Goal: Obtain resource: Download file/media

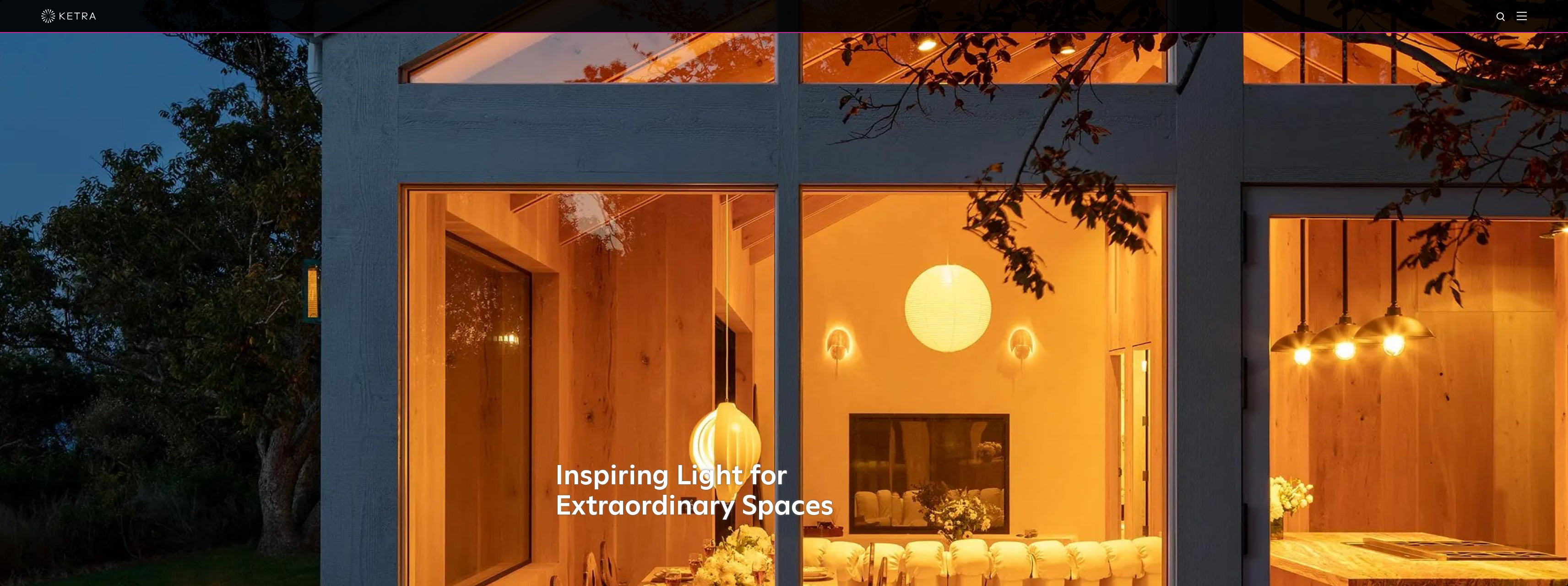
click at [1527, 20] on img at bounding box center [1521, 16] width 10 height 9
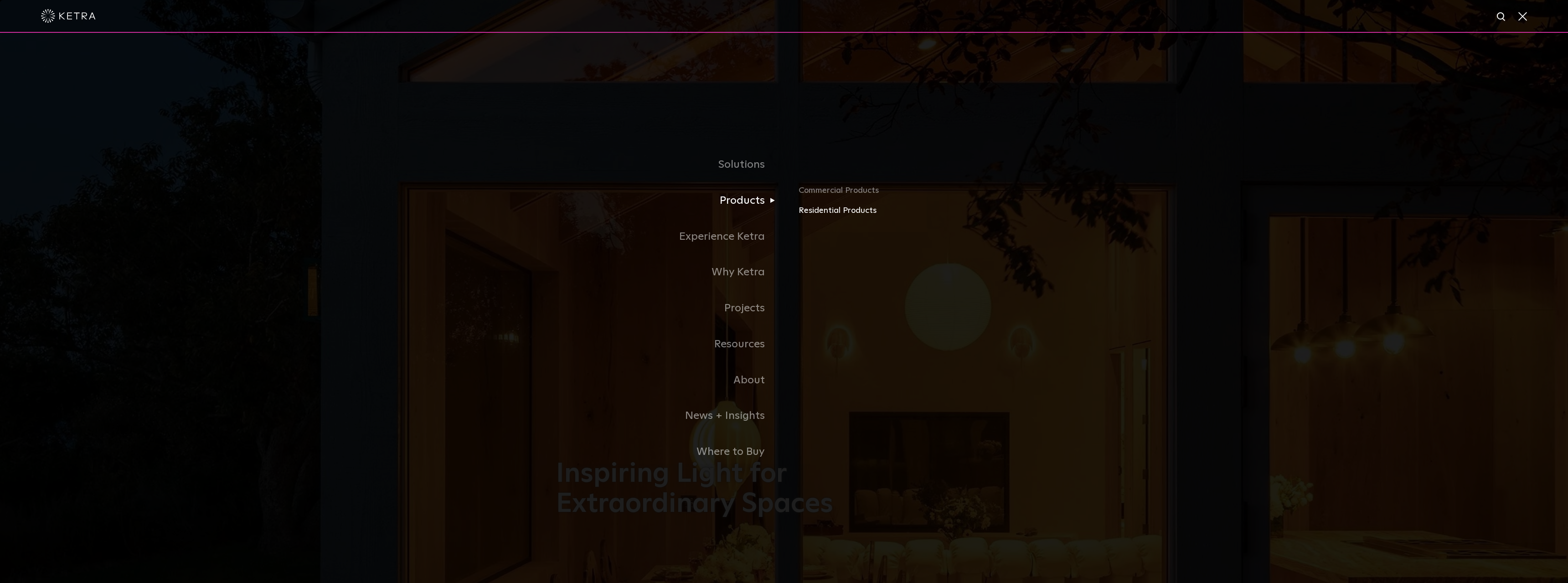
click at [851, 214] on link "Residential Products" at bounding box center [905, 211] width 213 height 13
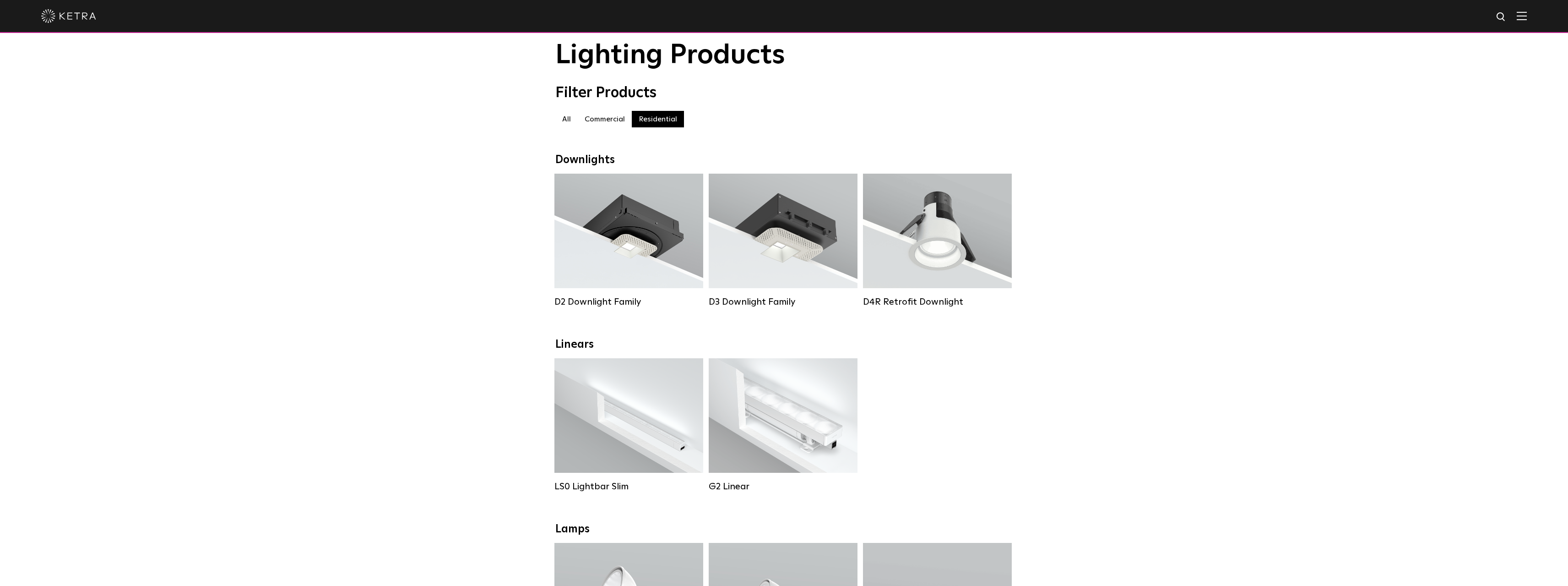
scroll to position [46, 0]
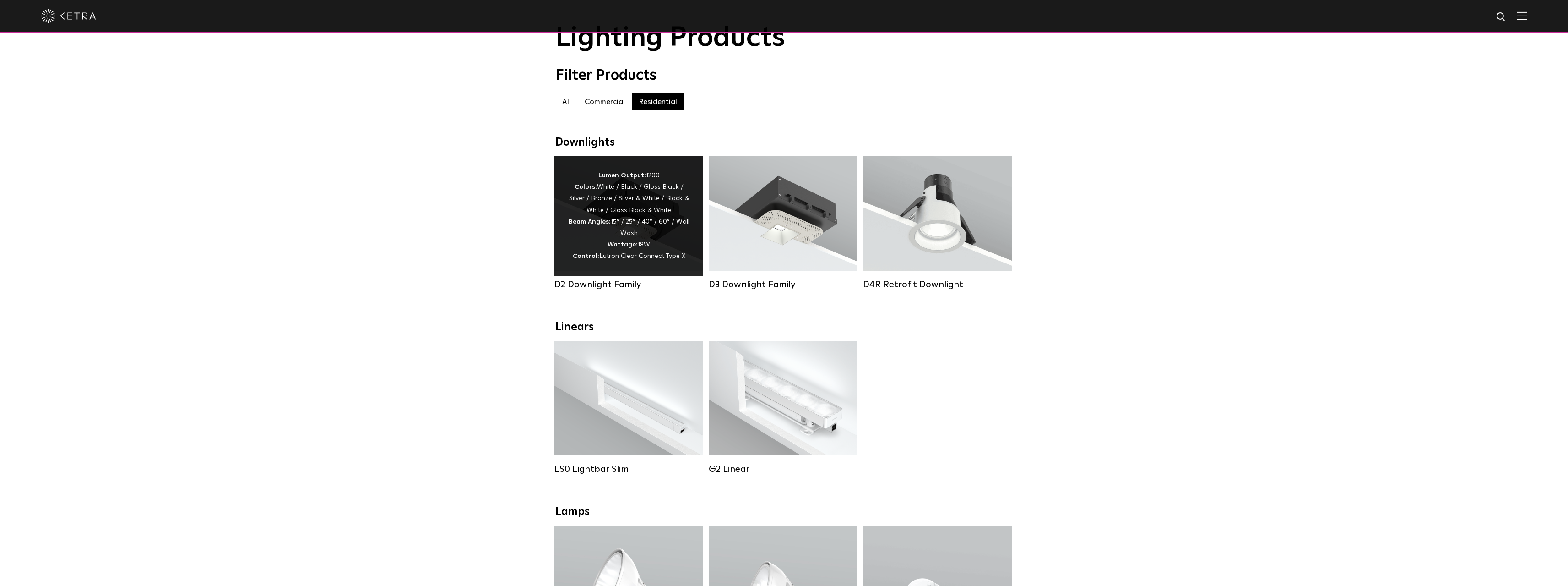
click at [610, 222] on strong "Beam Angles:" at bounding box center [589, 221] width 42 height 6
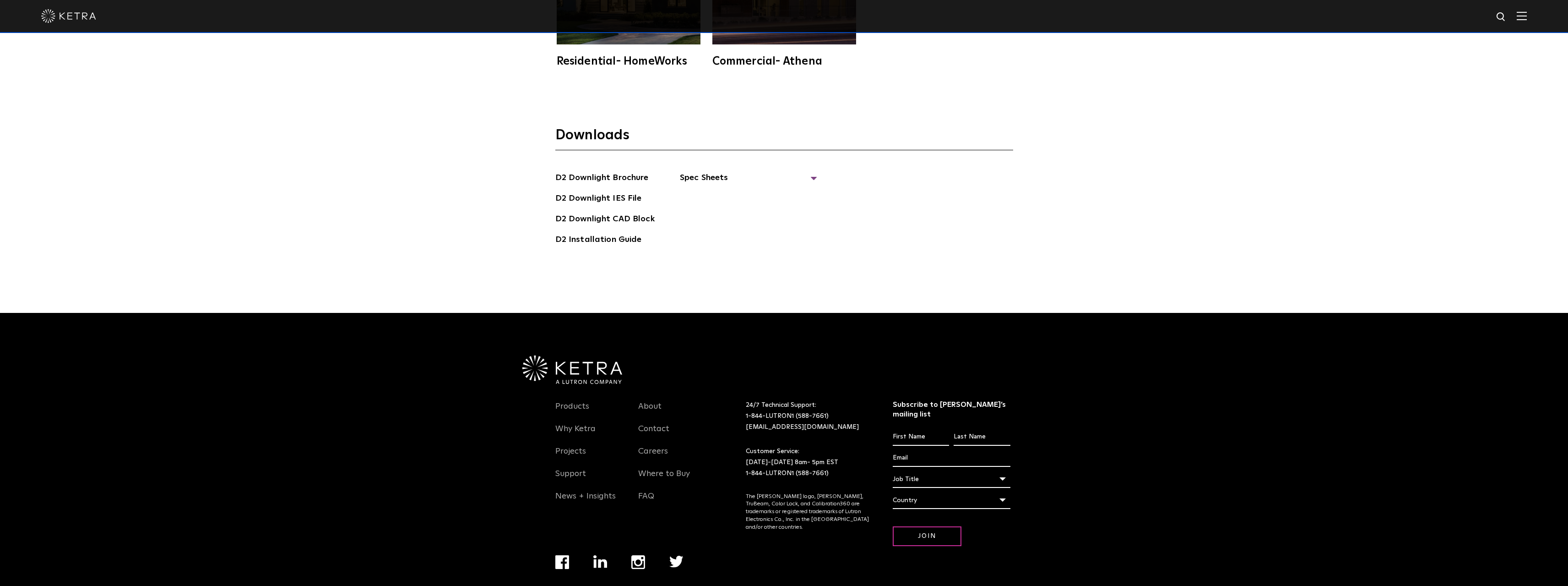
scroll to position [3356, 0]
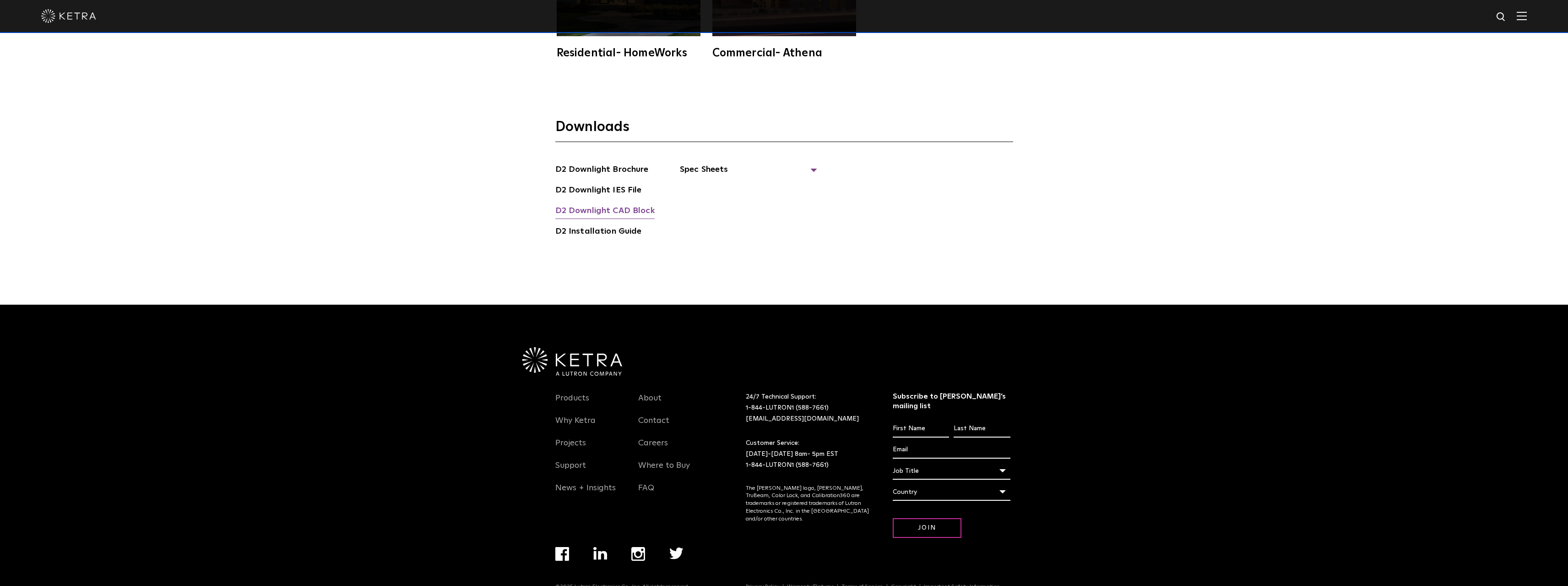
click at [628, 205] on link "D2 Downlight CAD Block" at bounding box center [605, 212] width 99 height 15
click at [792, 163] on span "Spec Sheets" at bounding box center [748, 173] width 137 height 20
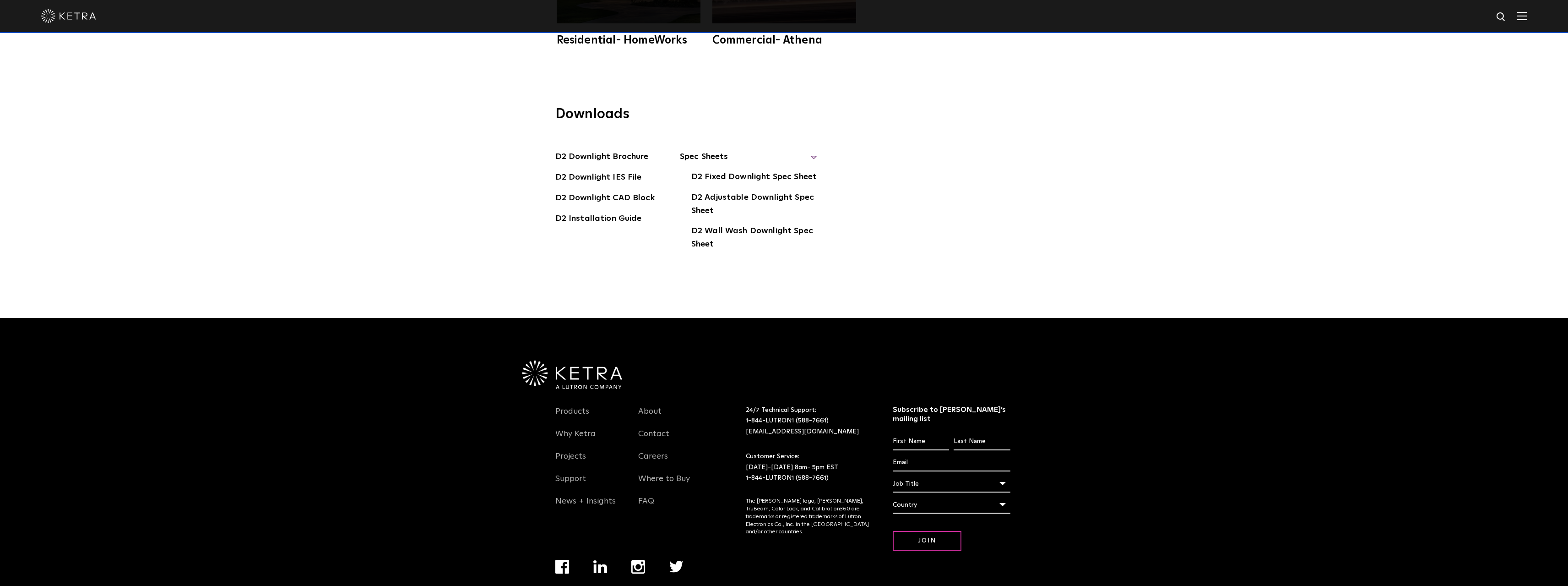
scroll to position [3382, 0]
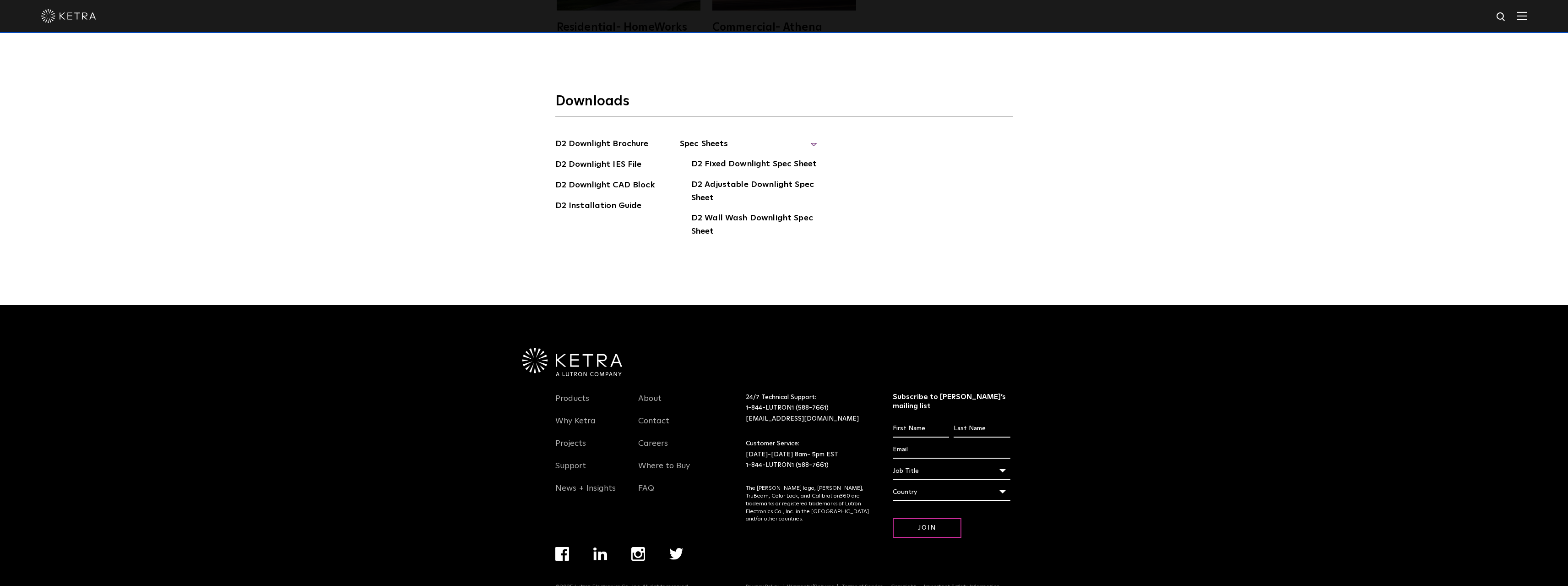
drag, startPoint x: 1246, startPoint y: 257, endPoint x: 1241, endPoint y: 515, distance: 258.0
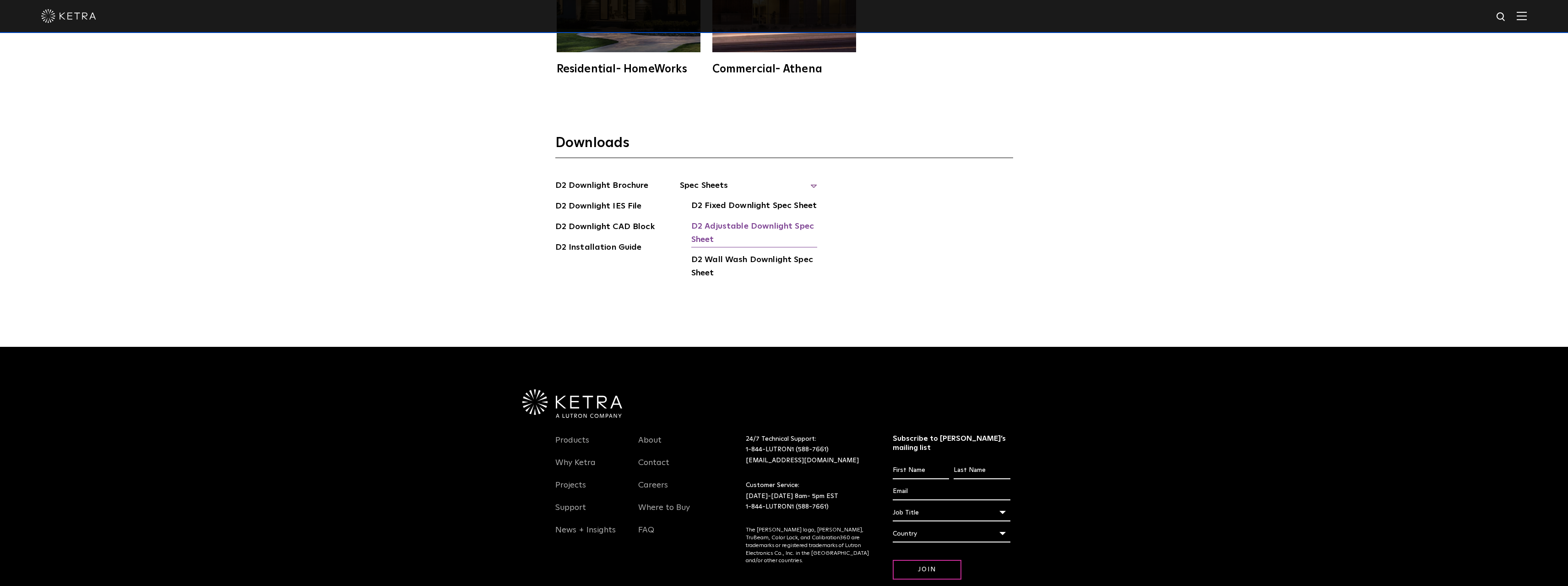
scroll to position [3244, 0]
